Goal: Navigation & Orientation: Understand site structure

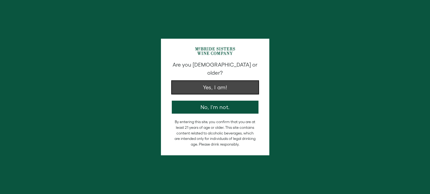
click at [208, 81] on button "Yes, I am!" at bounding box center [215, 87] width 87 height 13
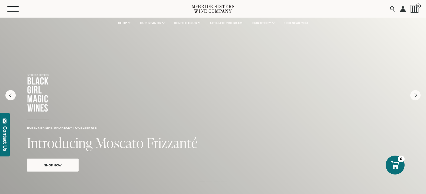
click at [12, 11] on button "Menu" at bounding box center [16, 8] width 19 height 5
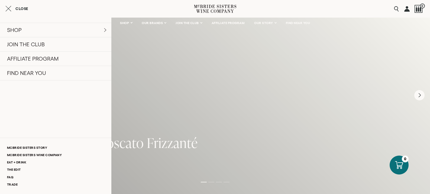
click at [214, 8] on icon at bounding box center [215, 8] width 42 height 15
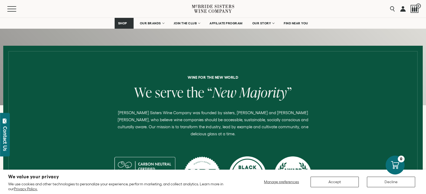
scroll to position [182, 0]
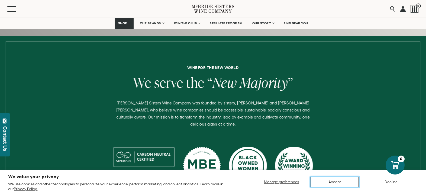
click at [332, 186] on button "Accept" at bounding box center [334, 182] width 48 height 11
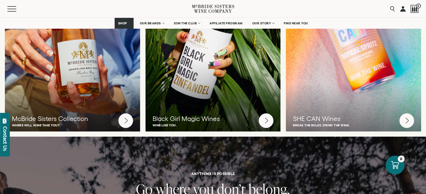
scroll to position [1487, 0]
